Goal: Entertainment & Leisure: Consume media (video, audio)

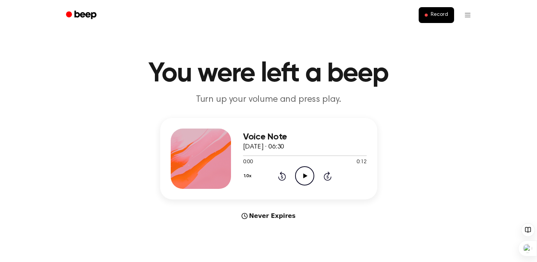
click at [304, 175] on icon at bounding box center [305, 175] width 4 height 5
click at [304, 175] on icon "Pause Audio" at bounding box center [304, 175] width 19 height 19
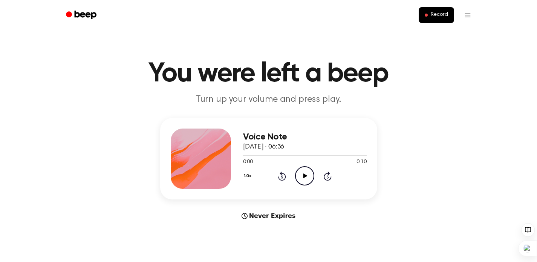
click at [304, 177] on icon at bounding box center [305, 175] width 4 height 5
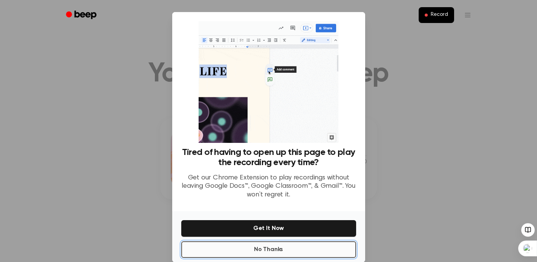
click at [280, 252] on button "No Thanks" at bounding box center [268, 249] width 175 height 17
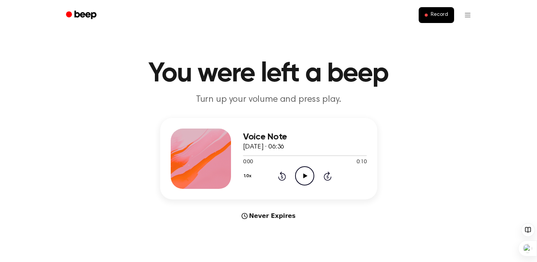
click at [307, 176] on icon at bounding box center [305, 175] width 4 height 5
click at [305, 176] on icon at bounding box center [305, 175] width 4 height 5
click at [306, 176] on icon at bounding box center [305, 175] width 4 height 5
click at [304, 176] on icon at bounding box center [304, 175] width 3 height 5
click at [305, 174] on icon "Play Audio" at bounding box center [304, 175] width 19 height 19
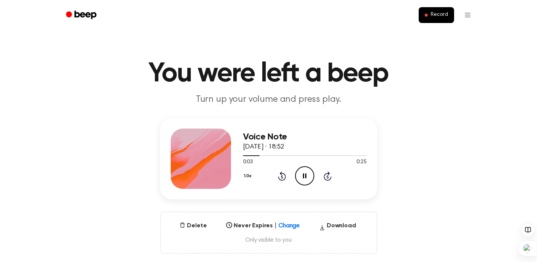
click at [304, 176] on icon "Pause Audio" at bounding box center [304, 175] width 19 height 19
